Goal: Use online tool/utility: Utilize a website feature to perform a specific function

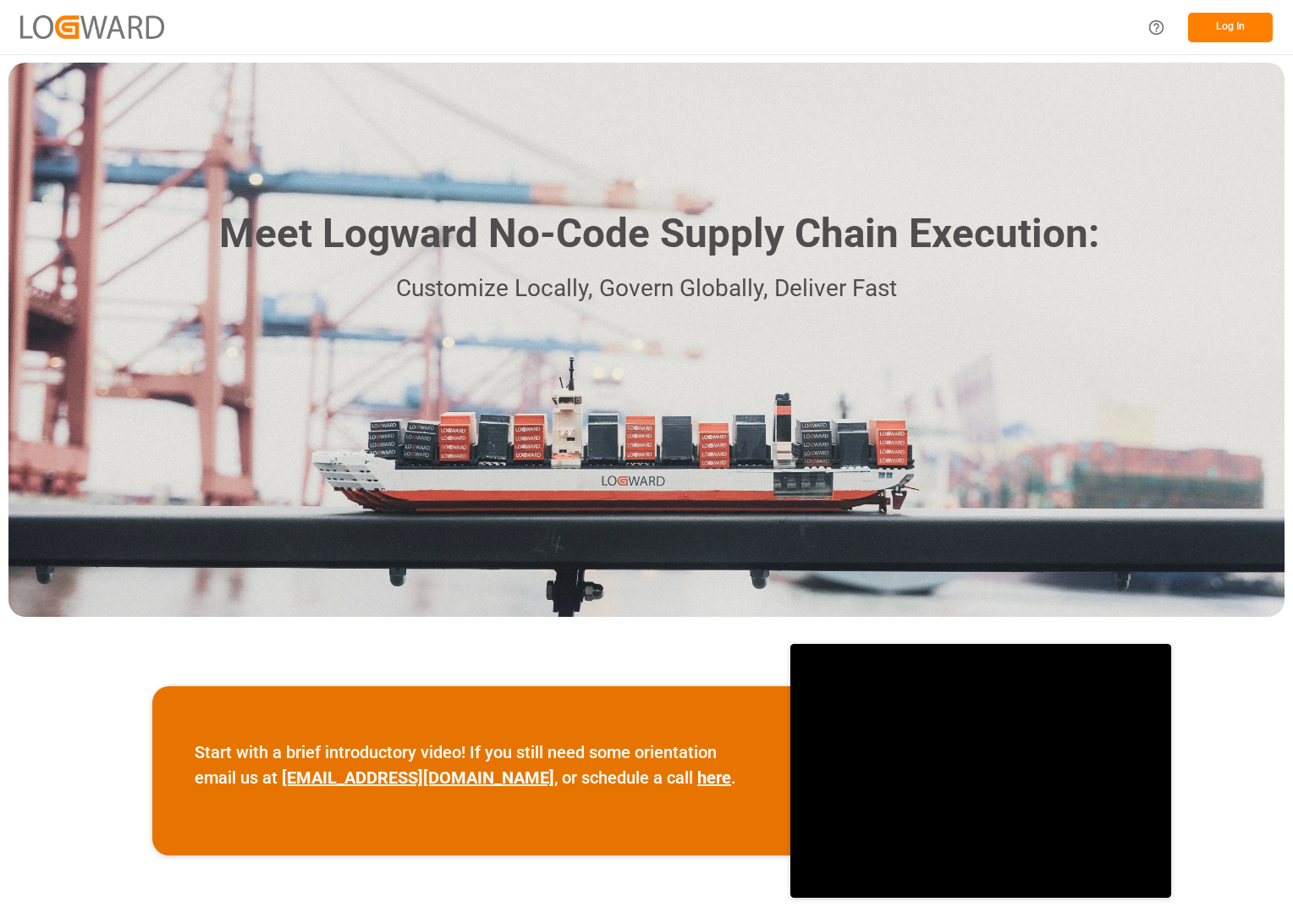
click at [1220, 26] on button "Log In" at bounding box center [1230, 27] width 85 height 29
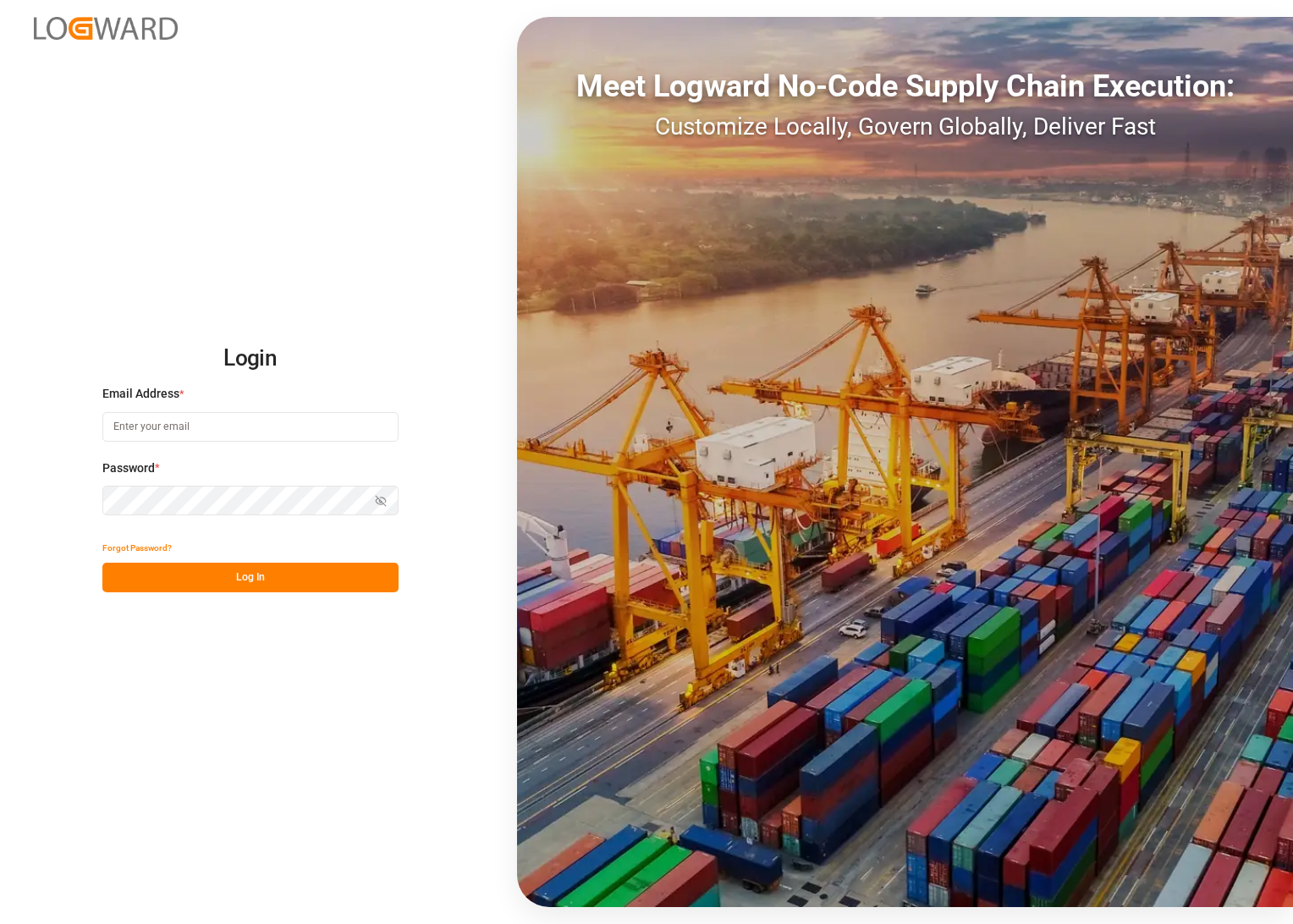
click at [169, 427] on input at bounding box center [250, 426] width 296 height 29
type input "[PERSON_NAME][EMAIL_ADDRESS][DOMAIN_NAME]"
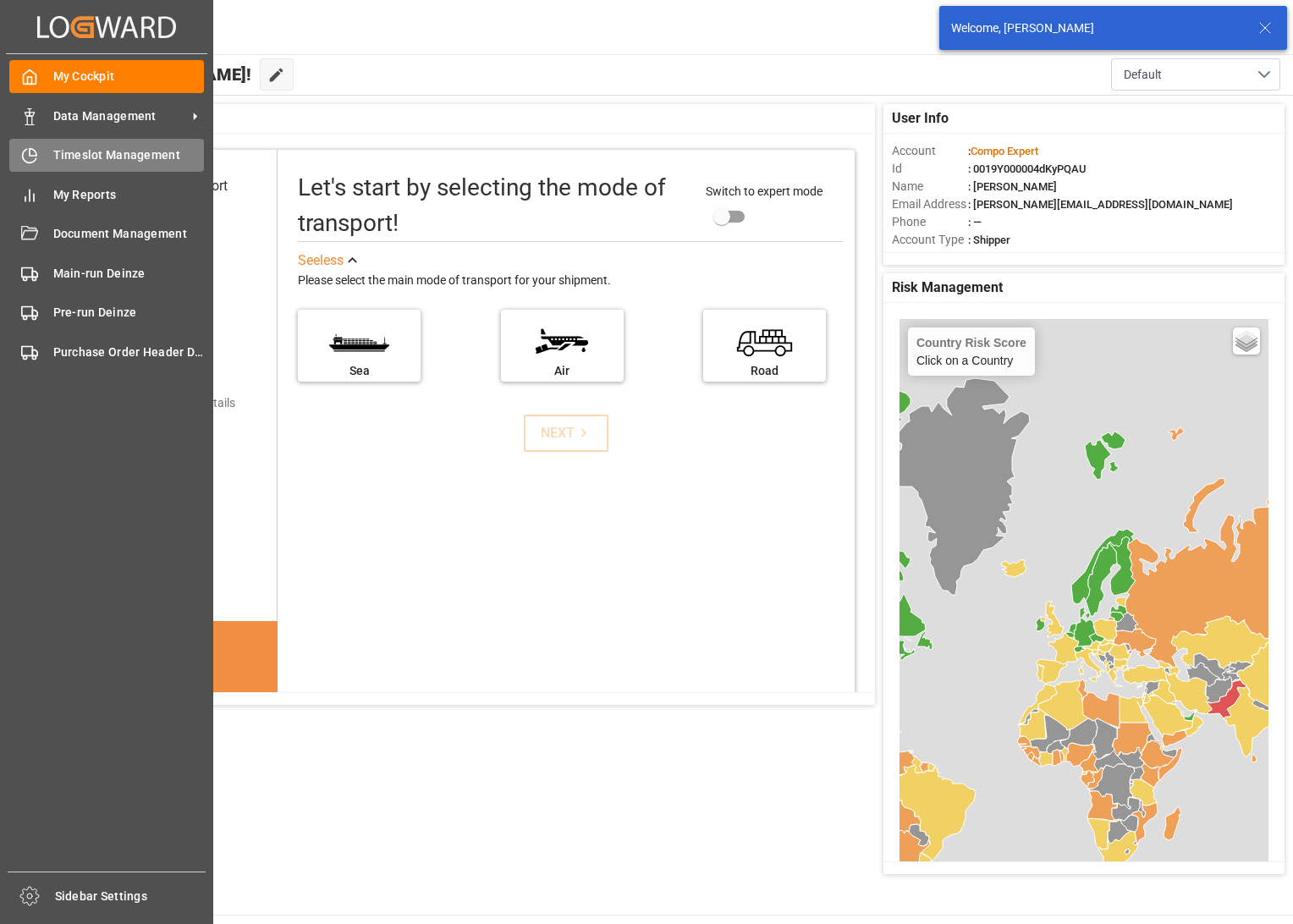
click at [110, 154] on span "Timeslot Management" at bounding box center [129, 155] width 151 height 18
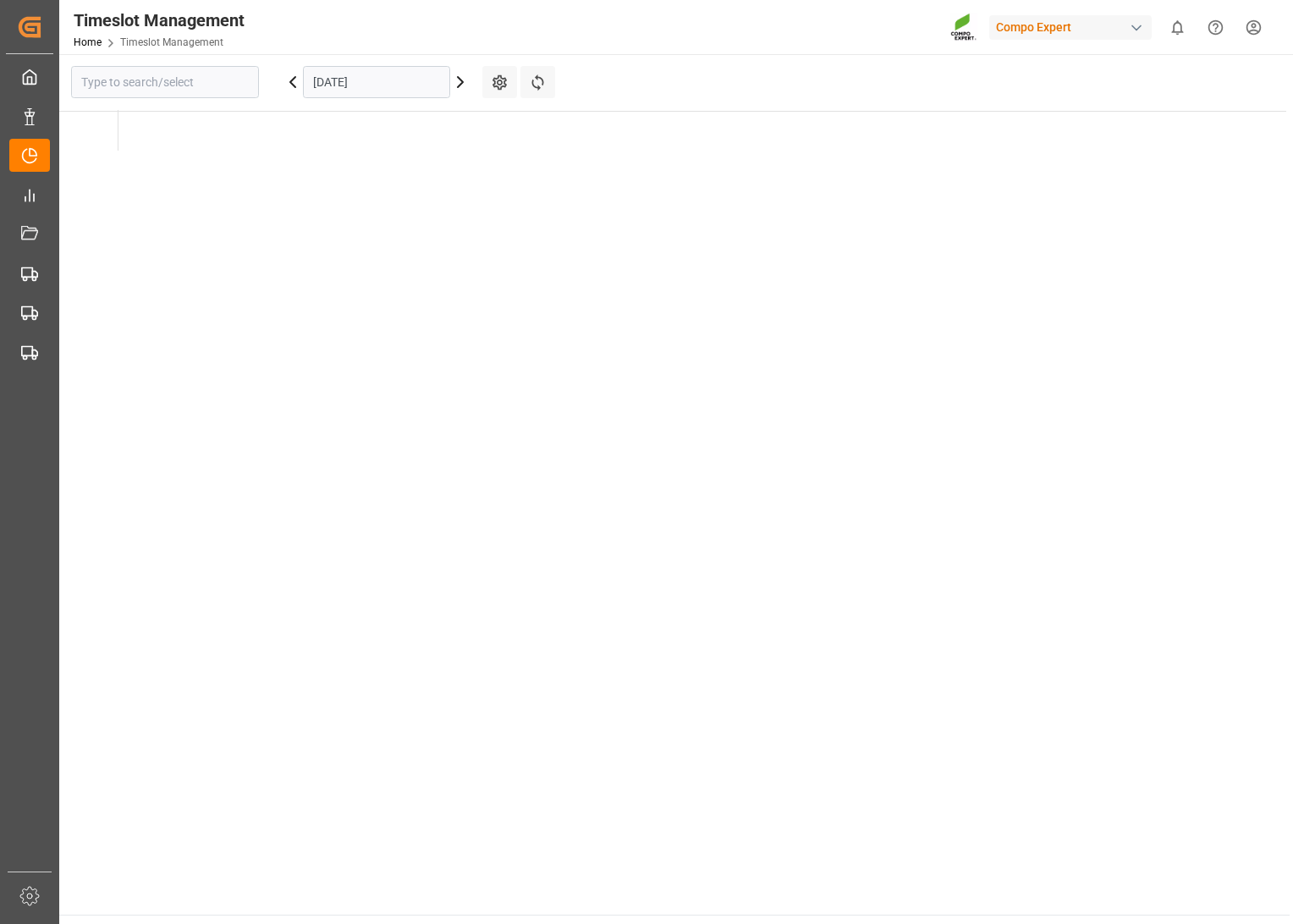
type input "Krefeld"
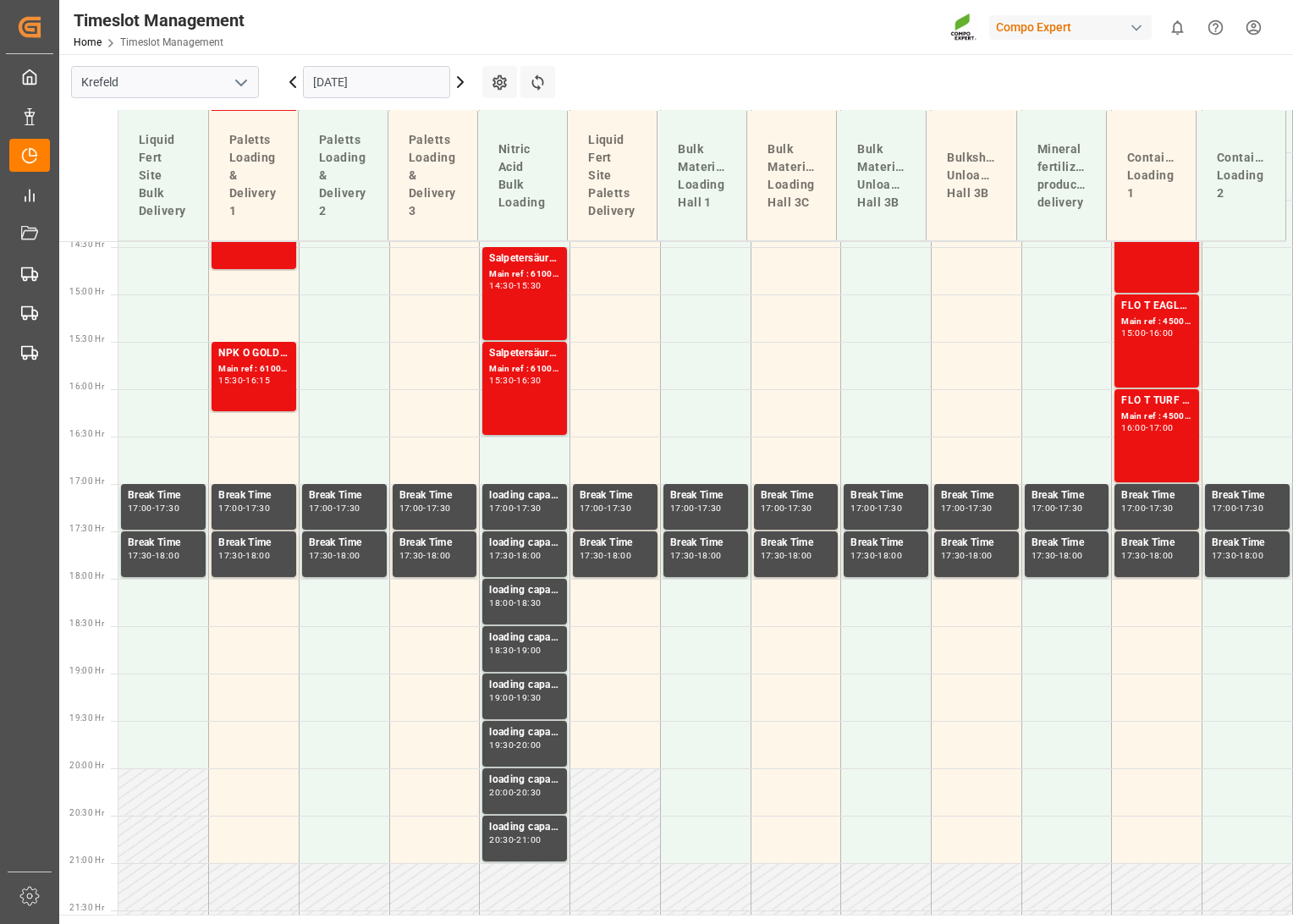
scroll to position [1386, 0]
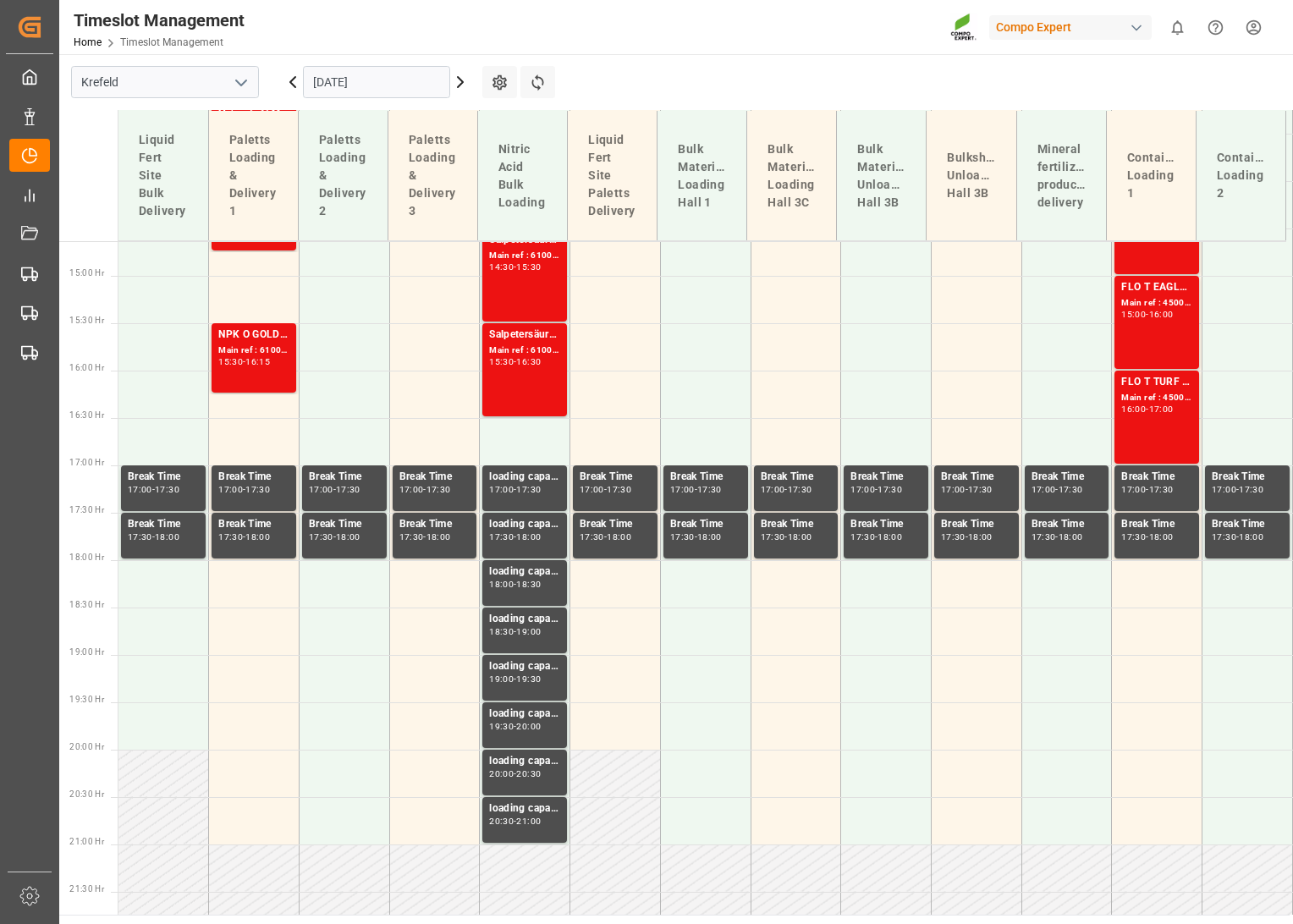
click at [241, 81] on icon "open menu" at bounding box center [241, 83] width 20 height 20
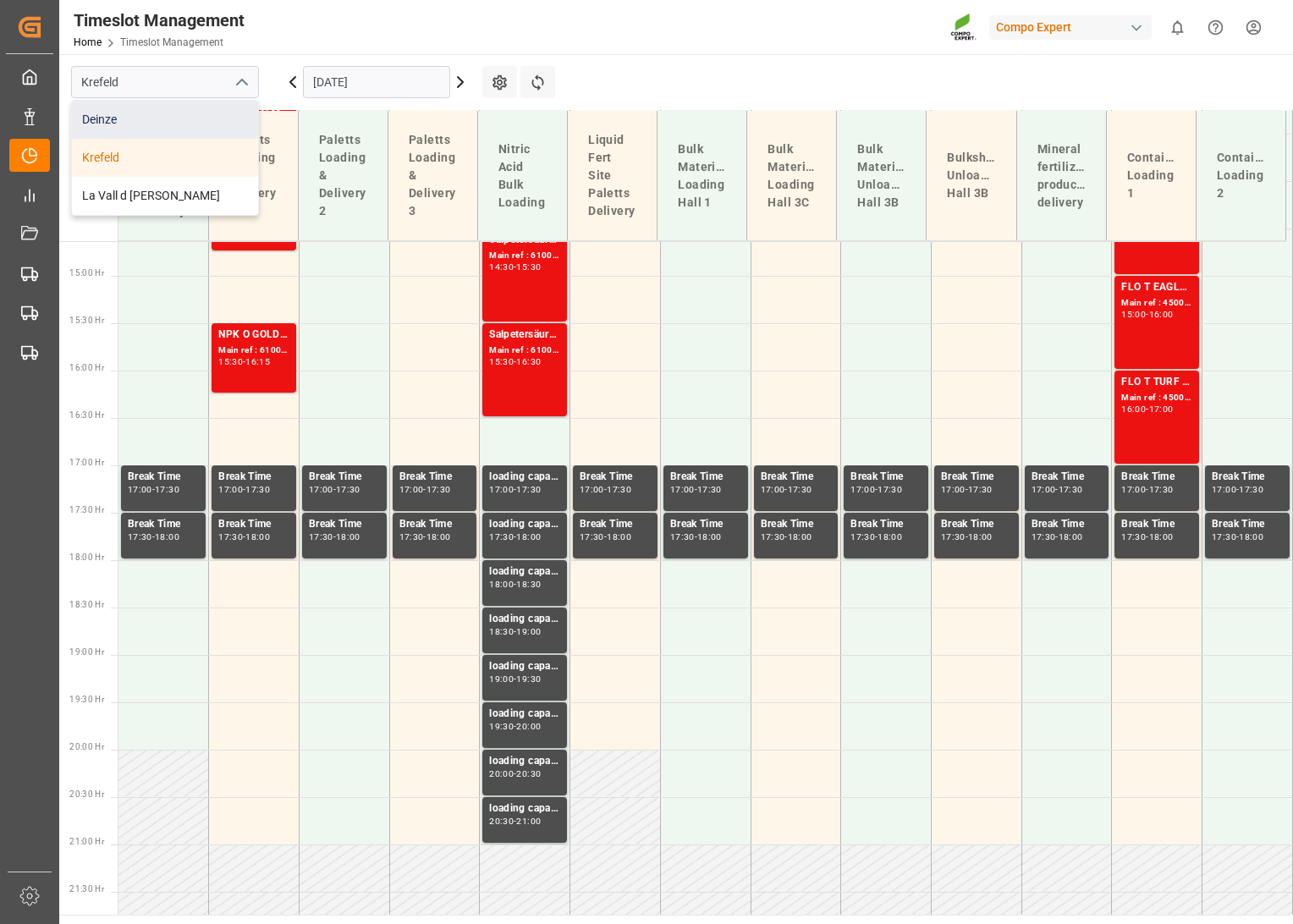
click at [168, 124] on div "Deinze" at bounding box center [165, 119] width 186 height 38
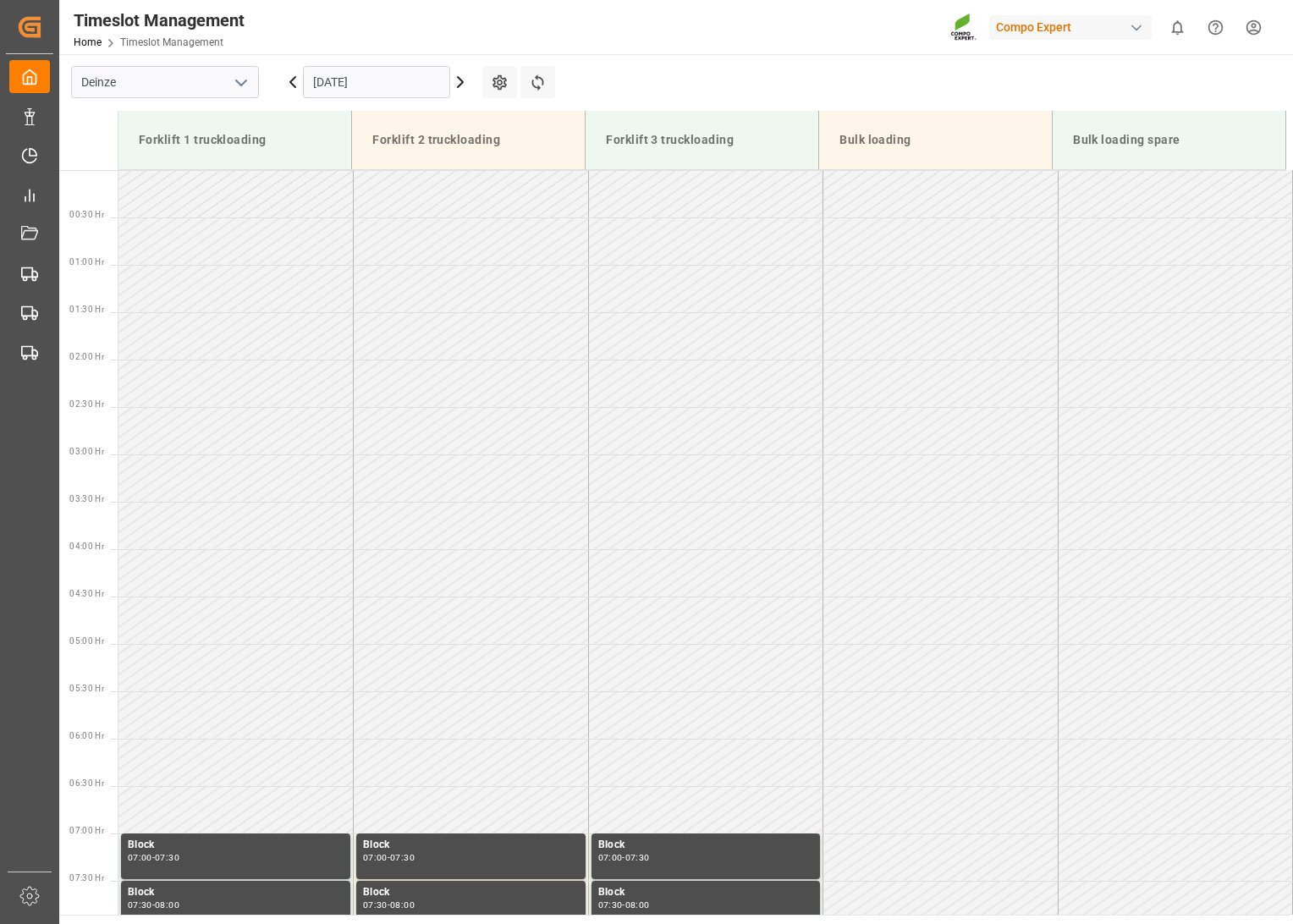
click at [292, 83] on icon at bounding box center [293, 81] width 5 height 10
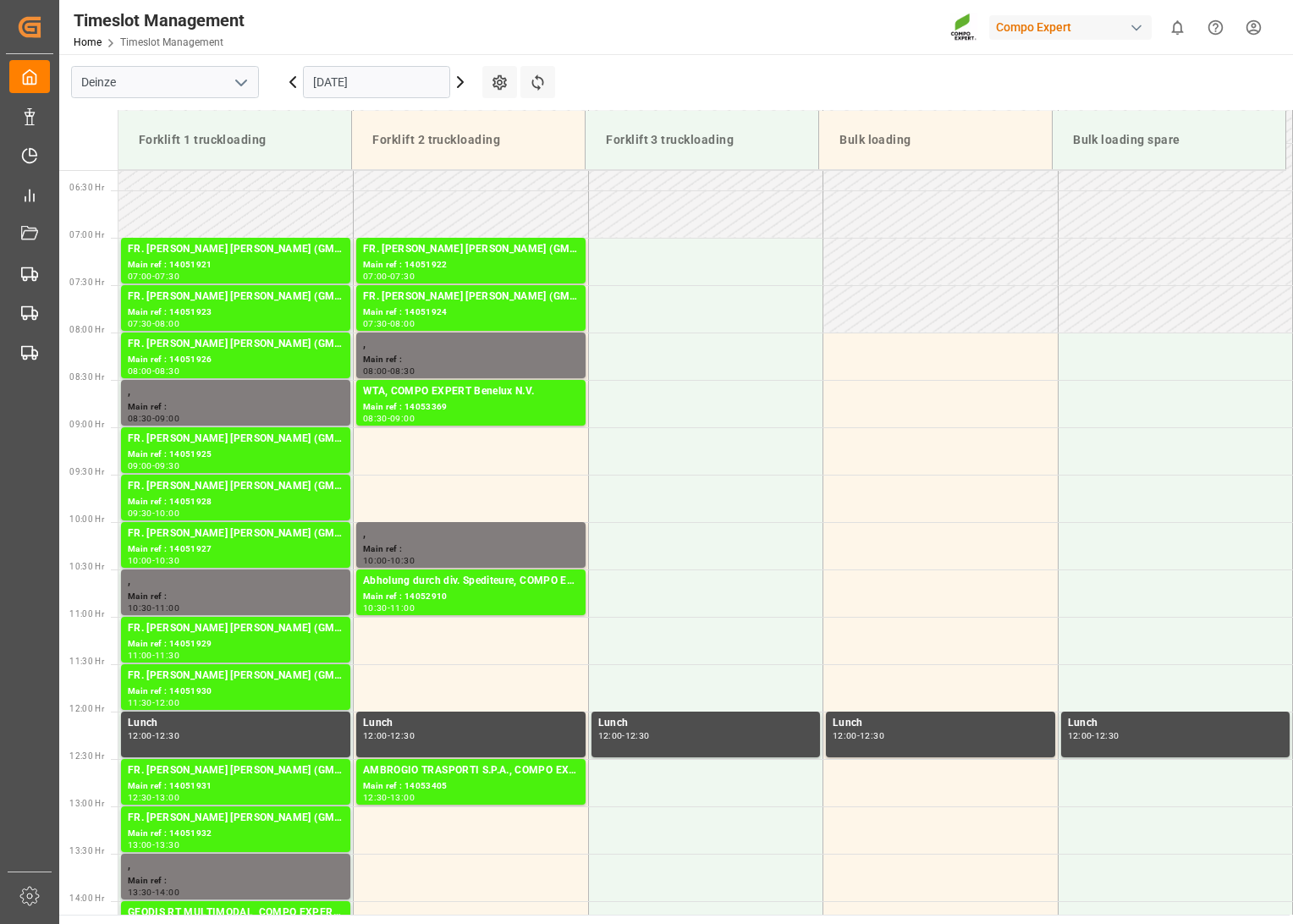
scroll to position [563, 0]
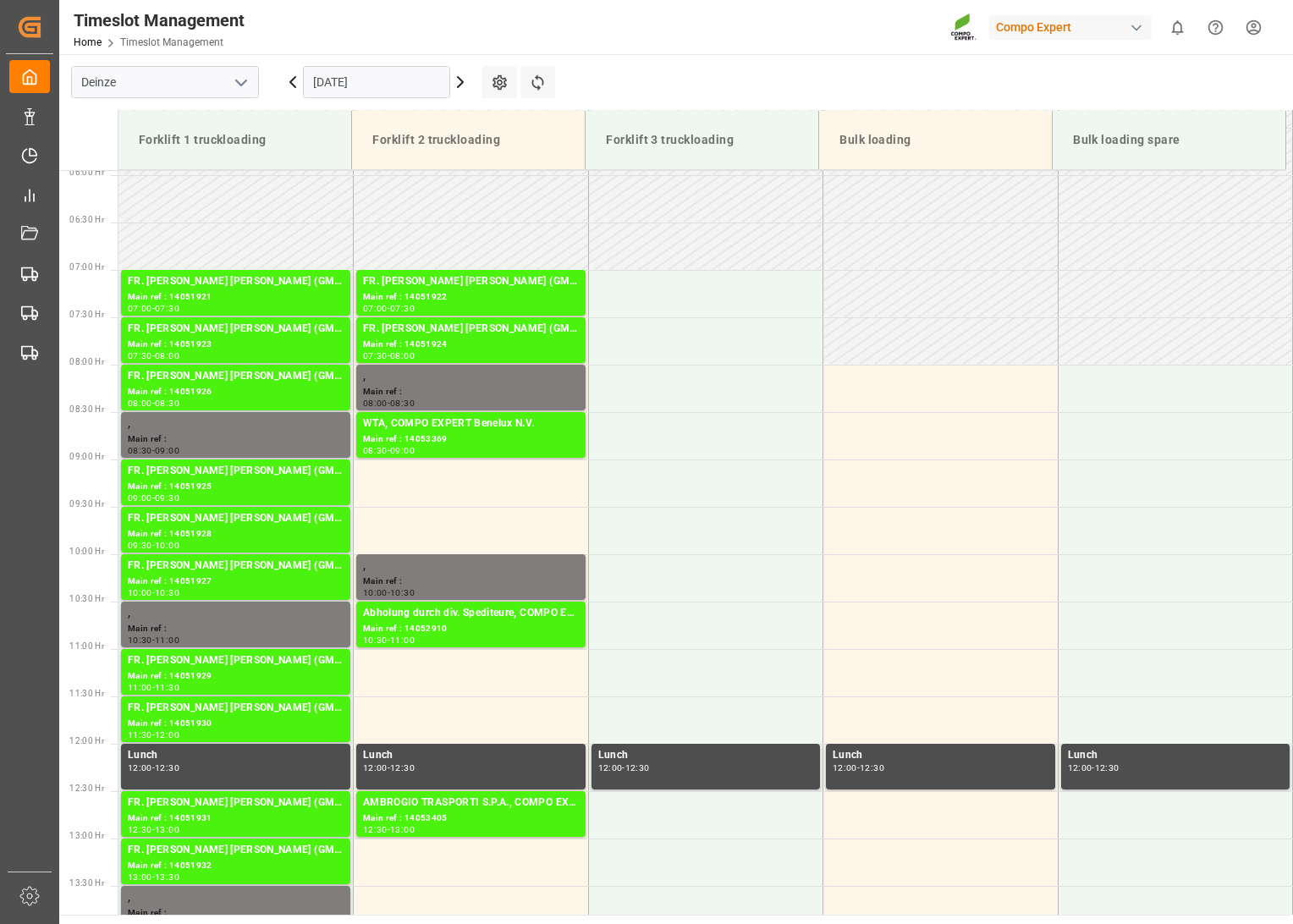
click at [293, 78] on icon at bounding box center [293, 81] width 5 height 10
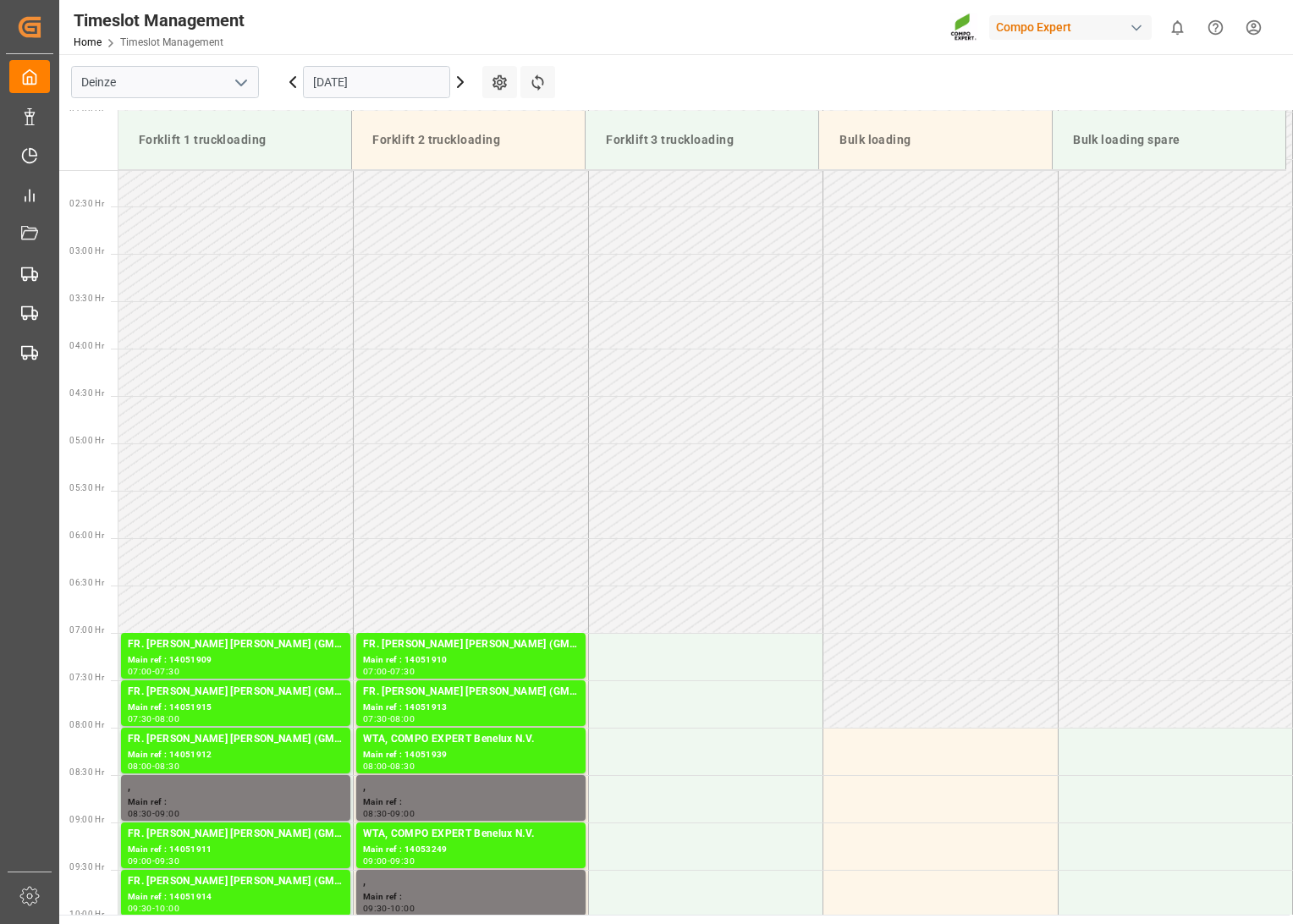
scroll to position [282, 0]
